Goal: Information Seeking & Learning: Compare options

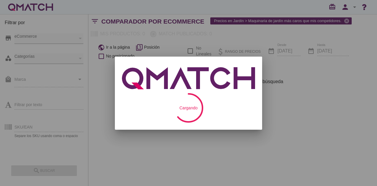
checkbox input "false"
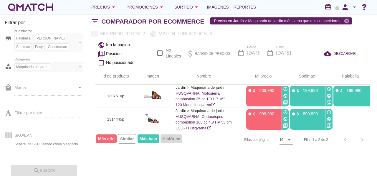
click at [39, 6] on div "white-qmatch-logo" at bounding box center [30, 7] width 47 height 12
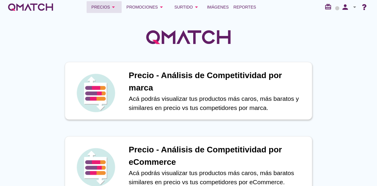
click at [98, 4] on div "Precios arrow_drop_down" at bounding box center [104, 7] width 26 height 7
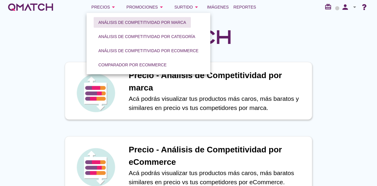
click at [125, 25] on div "Análisis de competitividad por marca" at bounding box center [142, 22] width 88 height 6
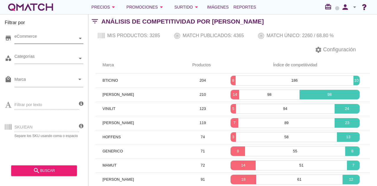
click at [47, 41] on div "eCommerce" at bounding box center [45, 38] width 63 height 6
click at [46, 44] on div "eCommerce Chile" at bounding box center [48, 38] width 69 height 11
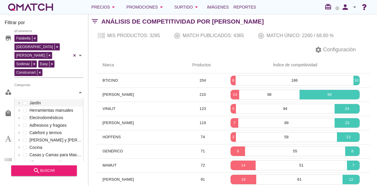
click at [40, 89] on div "Categorías" at bounding box center [45, 92] width 63 height 6
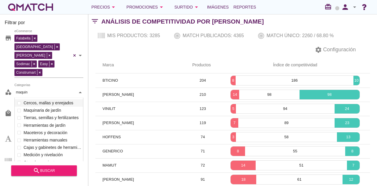
scroll to position [41, 69]
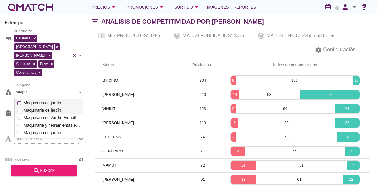
click at [46, 87] on div "Categorías maquin maquin Jardín Bodegas y gabinetes Riego Cercos, mallas y enre…" at bounding box center [48, 92] width 69 height 11
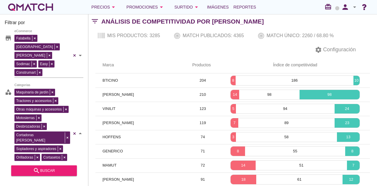
click at [43, 97] on div "Maquinaria de jardín Tractores y accesorios Otras máquinas y accesorios Motosie…" at bounding box center [48, 133] width 69 height 92
type input "maquin"
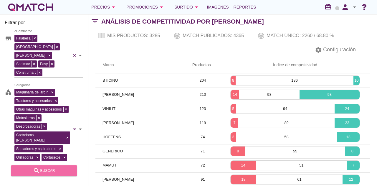
click at [48, 170] on div "search buscar" at bounding box center [44, 170] width 56 height 7
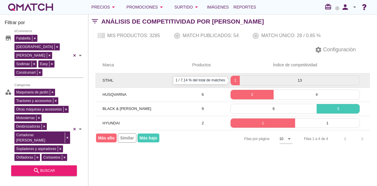
click at [235, 78] on p "1" at bounding box center [234, 80] width 9 height 6
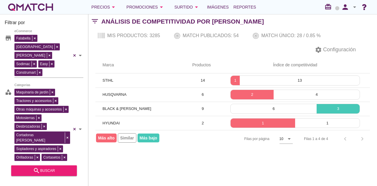
click at [335, 152] on div "Filtrar por store Falabella Paris Ripley Sodimac Easy Construmart eCommerce cat…" at bounding box center [232, 100] width 288 height 172
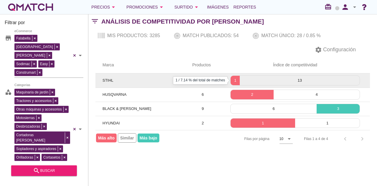
click at [236, 81] on p "1" at bounding box center [234, 80] width 9 height 6
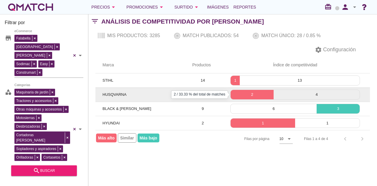
click at [254, 94] on p "2" at bounding box center [251, 95] width 43 height 6
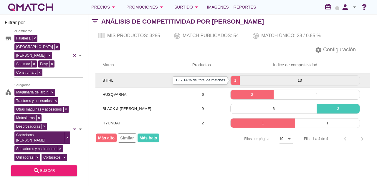
click at [237, 82] on p "1" at bounding box center [234, 80] width 9 height 6
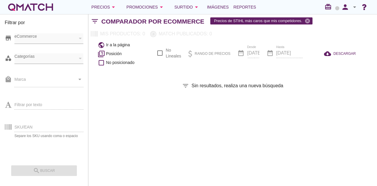
checkbox input "false"
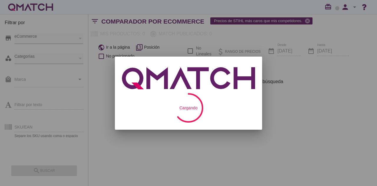
checkbox input "false"
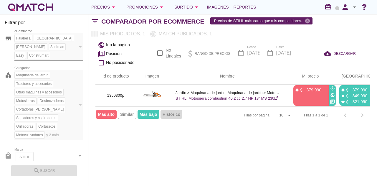
scroll to position [0, 10]
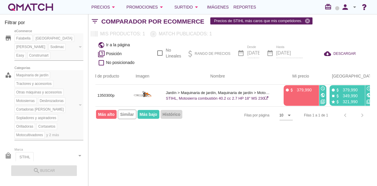
click at [197, 144] on div "Filtrar por store Falabella Paris Ripley Sodimac Easy Construmart eCommerce cat…" at bounding box center [232, 100] width 288 height 172
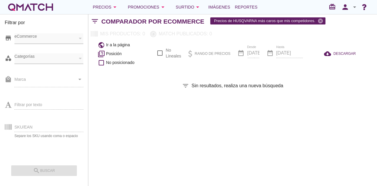
checkbox input "false"
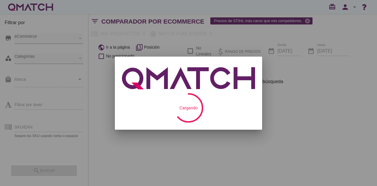
checkbox input "false"
